Goal: Task Accomplishment & Management: Use online tool/utility

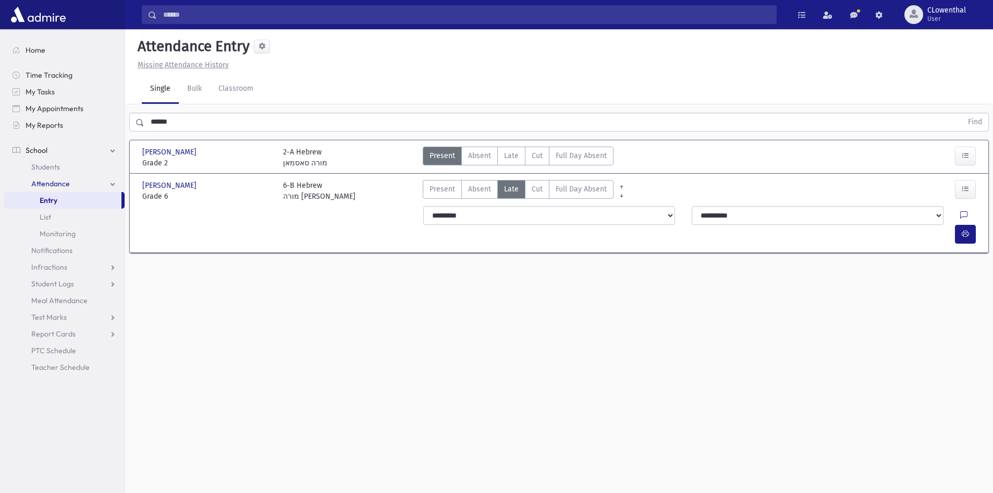
click at [95, 198] on link "Entry" at bounding box center [62, 200] width 117 height 17
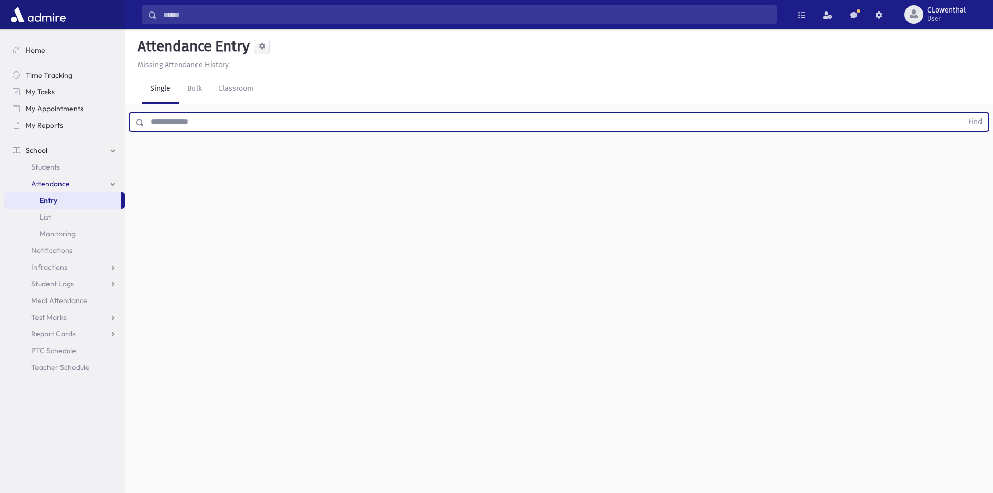
click at [174, 130] on input "text" at bounding box center [553, 122] width 818 height 19
click at [69, 163] on link "Students" at bounding box center [64, 167] width 120 height 17
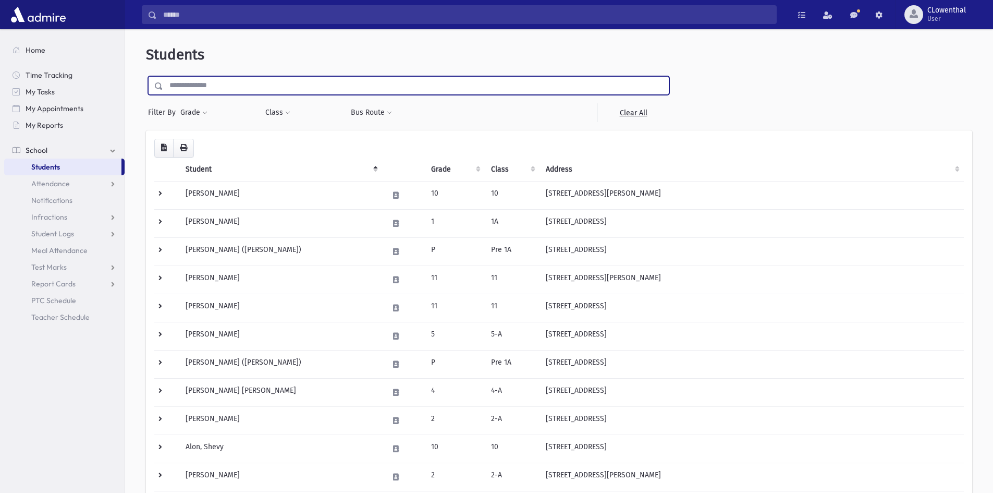
click at [199, 81] on input "text" at bounding box center [416, 85] width 506 height 19
type input "*****"
click at [146, 76] on input "submit" at bounding box center [160, 83] width 29 height 14
